Goal: Task Accomplishment & Management: Manage account settings

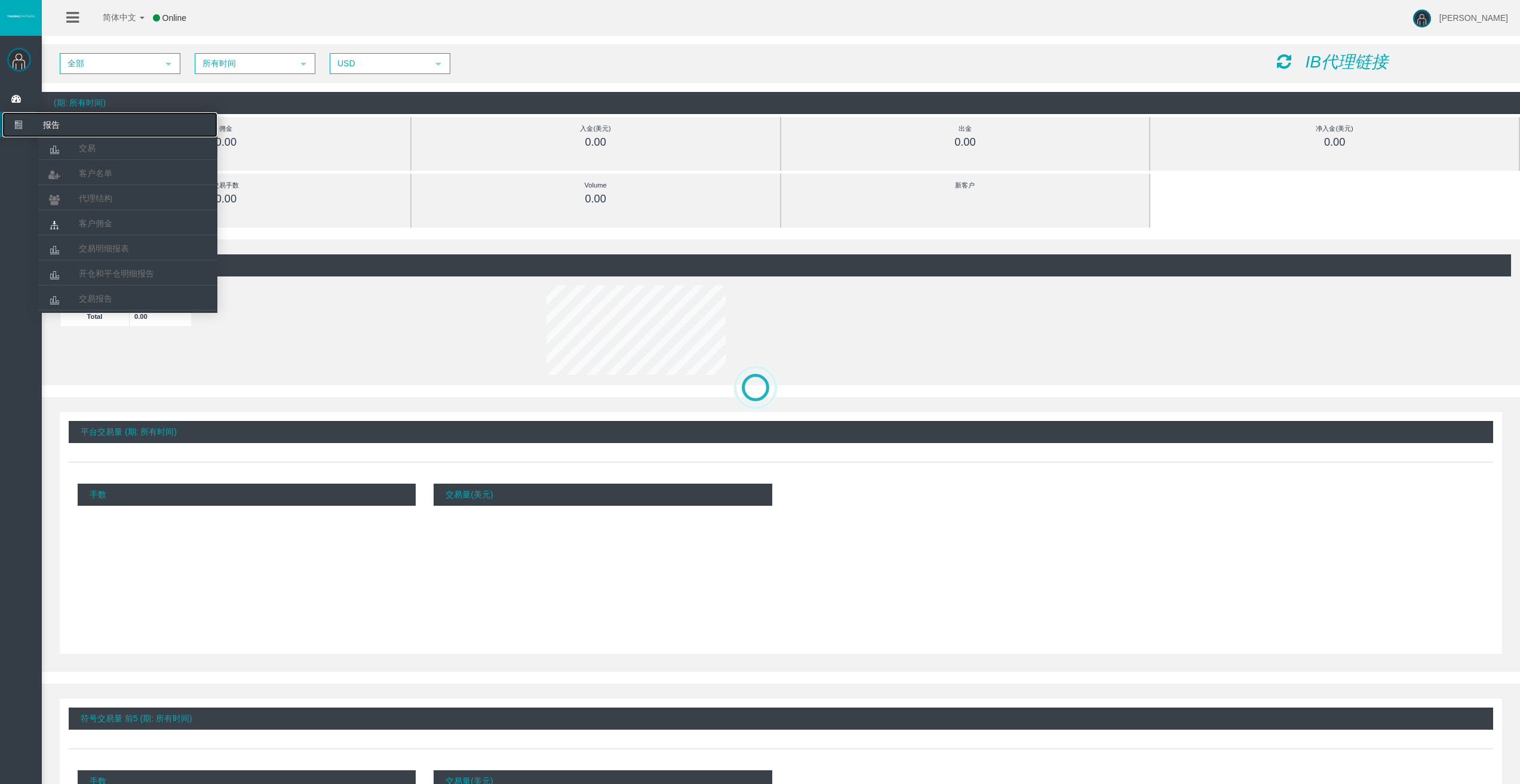
click at [18, 118] on icon at bounding box center [18, 125] width 32 height 25
click at [108, 170] on span "客户名单" at bounding box center [96, 173] width 34 height 10
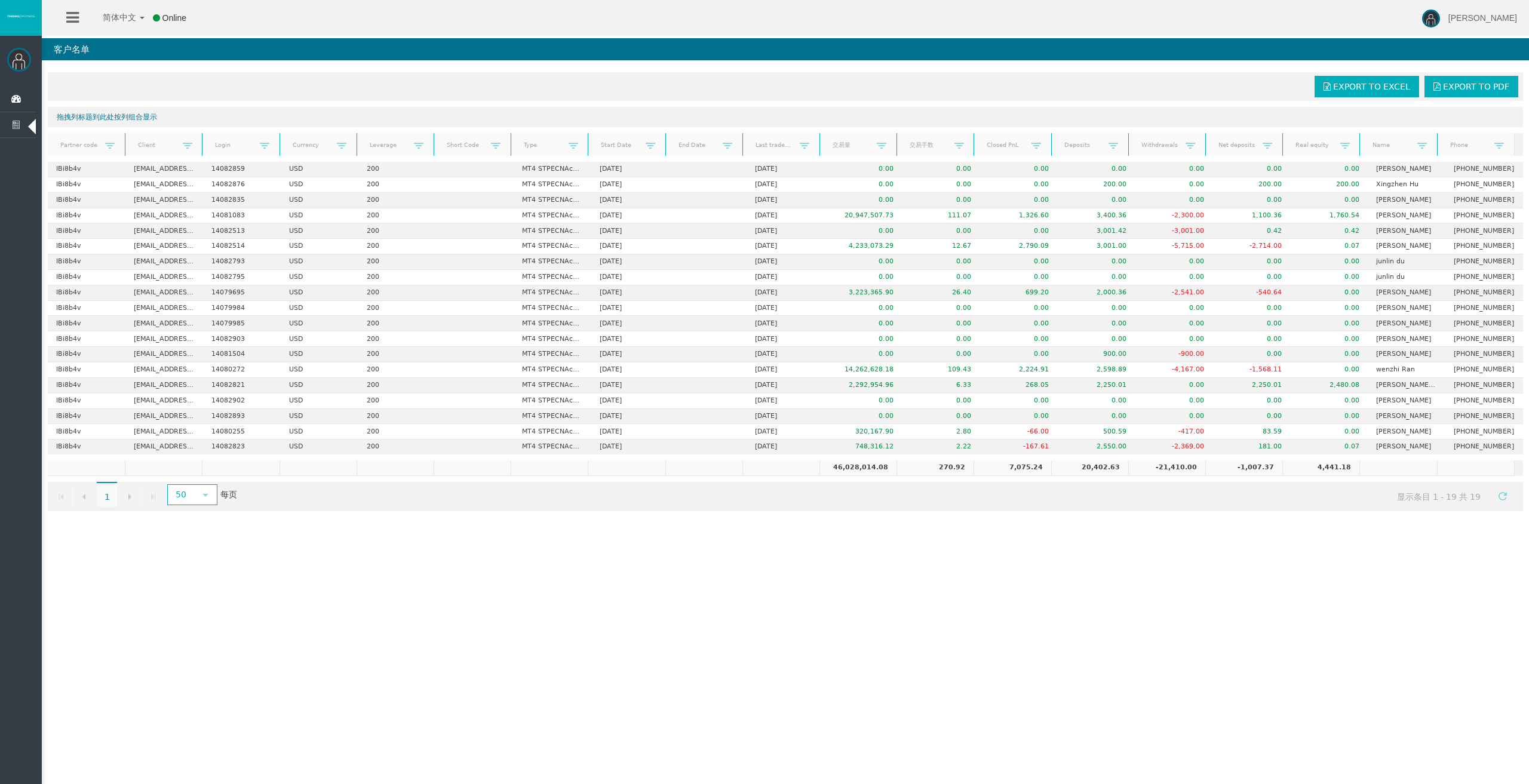
click at [445, 591] on div "简体中文 简体中文 English Global 日本語 한국어 Online [PERSON_NAME] Help Log Out [PERSON_NAME…" at bounding box center [764, 392] width 1529 height 784
click at [531, 604] on div "简体中文 简体中文 English Global 日本語 한국어 Online [PERSON_NAME] Help Log Out [PERSON_NAME…" at bounding box center [764, 392] width 1529 height 784
click at [467, 652] on div "简体中文 简体中文 English Global 日本語 한국어 Online [PERSON_NAME] Help Log Out [PERSON_NAME…" at bounding box center [764, 392] width 1529 height 784
